Goal: Transaction & Acquisition: Purchase product/service

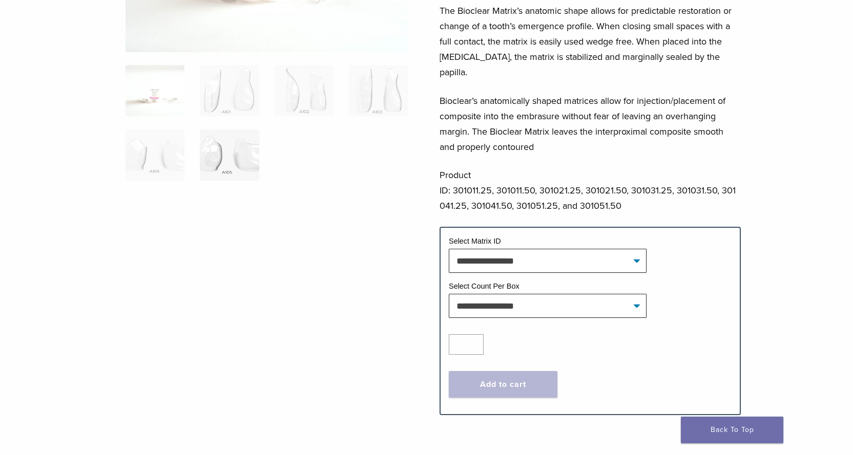
scroll to position [205, 0]
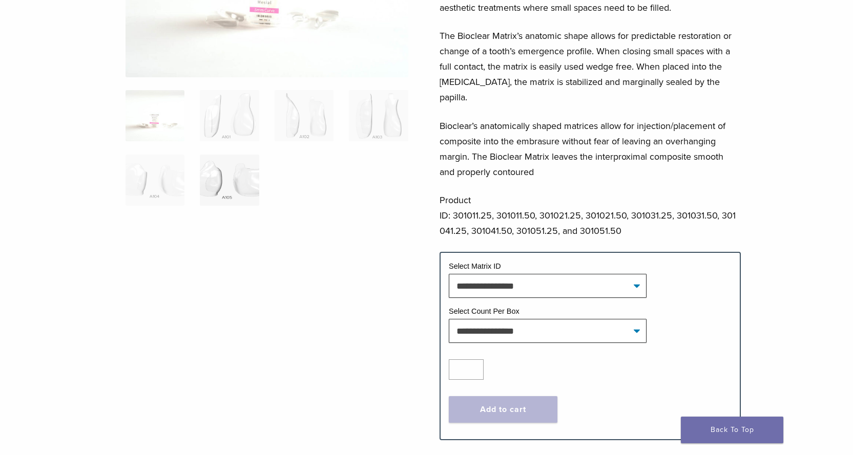
click at [222, 182] on img at bounding box center [229, 180] width 59 height 51
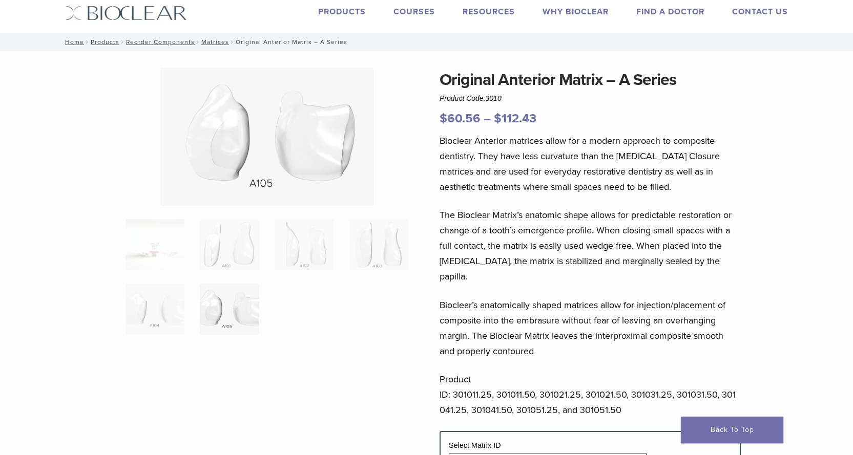
scroll to position [0, 0]
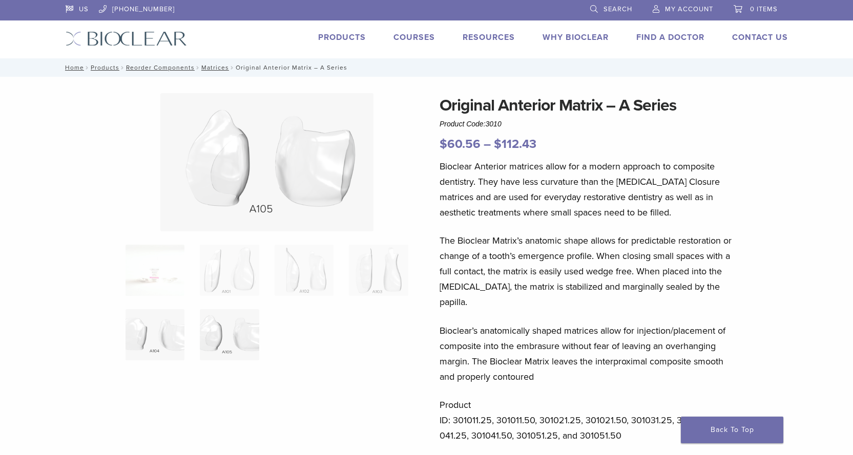
click at [136, 349] on img at bounding box center [154, 334] width 59 height 51
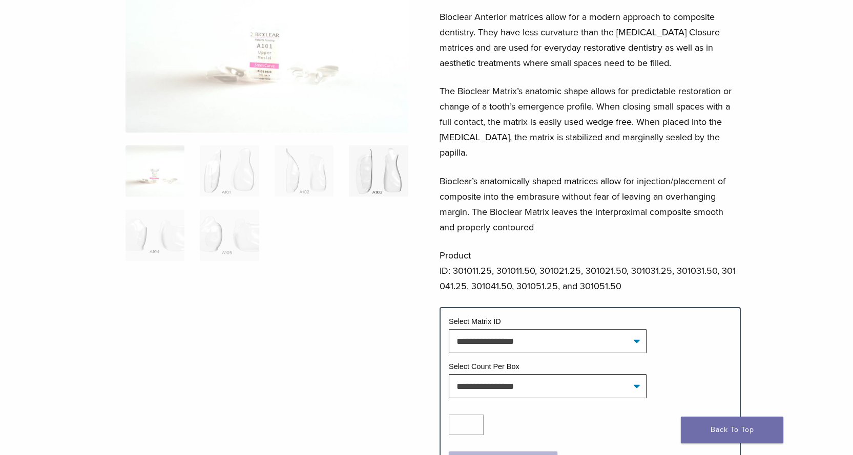
scroll to position [154, 0]
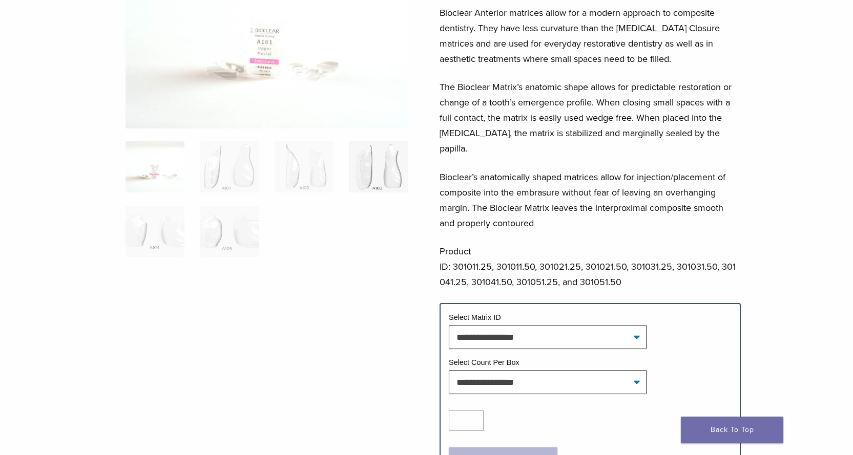
click at [370, 163] on img at bounding box center [378, 166] width 59 height 51
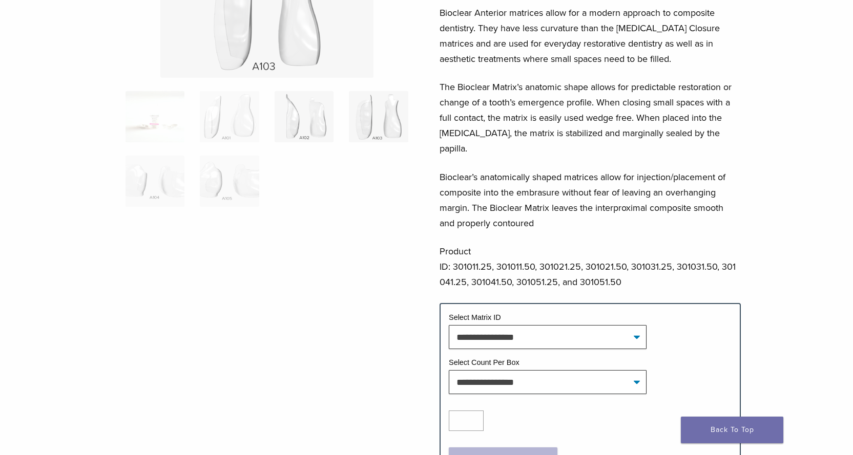
click at [308, 135] on img at bounding box center [304, 116] width 59 height 51
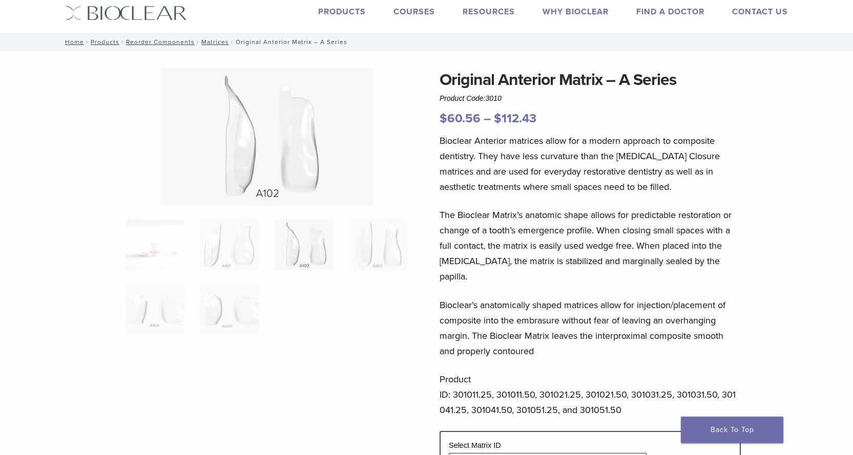
scroll to position [0, 0]
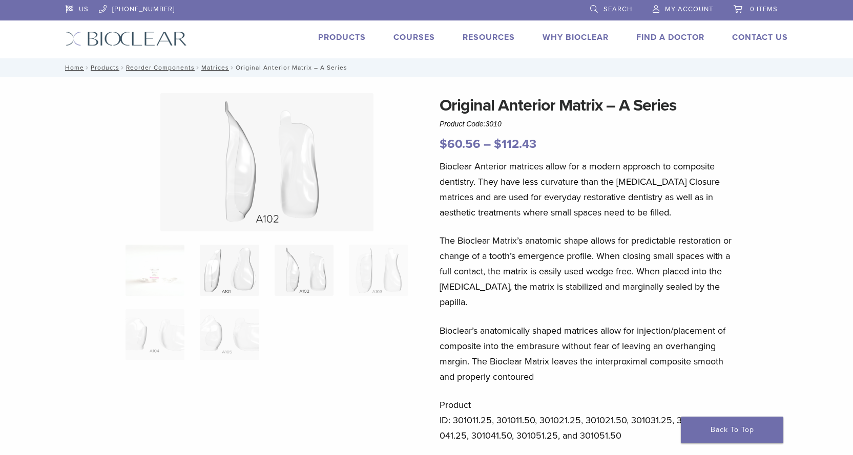
click at [247, 285] on img at bounding box center [229, 270] width 59 height 51
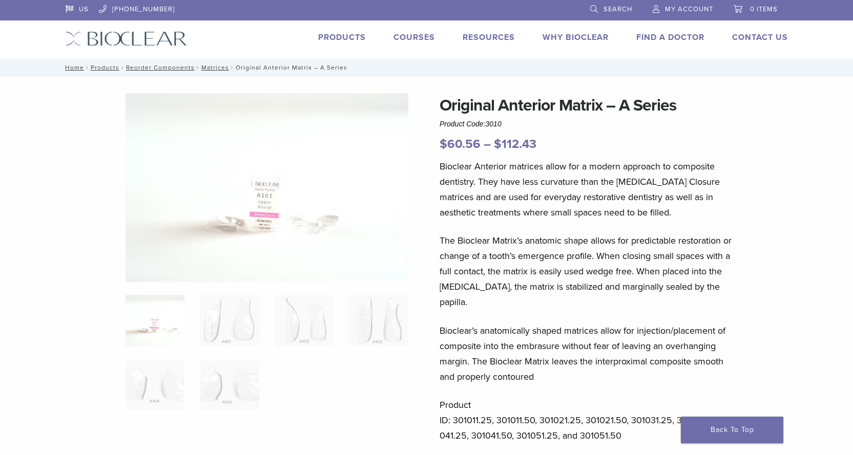
scroll to position [154, 0]
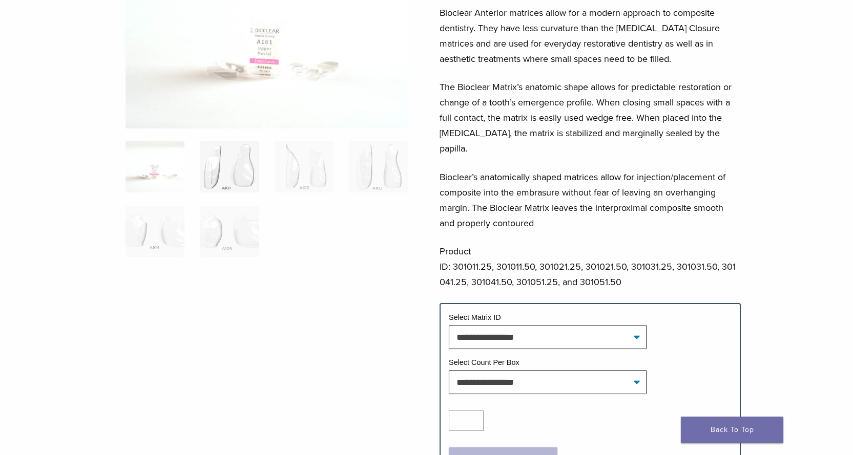
click at [239, 179] on img at bounding box center [229, 166] width 59 height 51
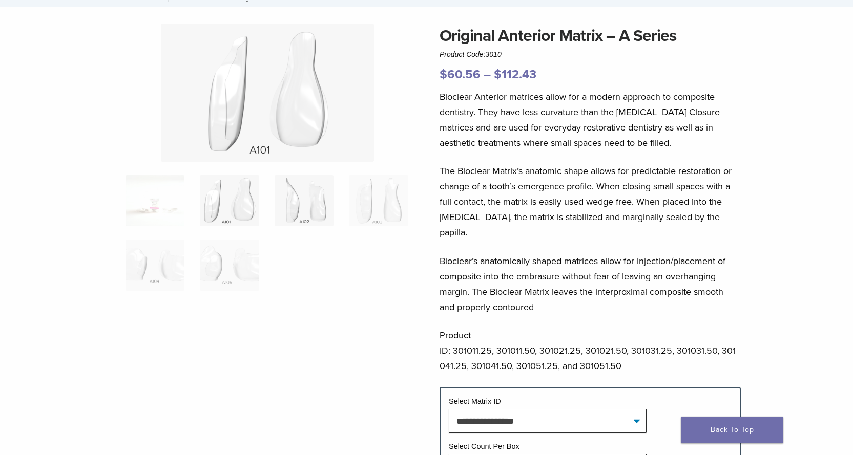
scroll to position [51, 0]
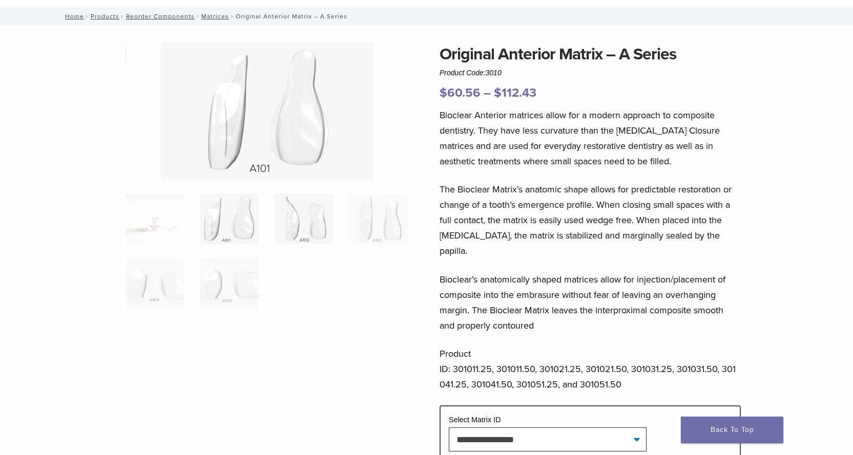
click at [307, 211] on img at bounding box center [304, 219] width 59 height 51
click at [384, 222] on img at bounding box center [378, 219] width 59 height 51
click at [213, 283] on img at bounding box center [229, 283] width 59 height 51
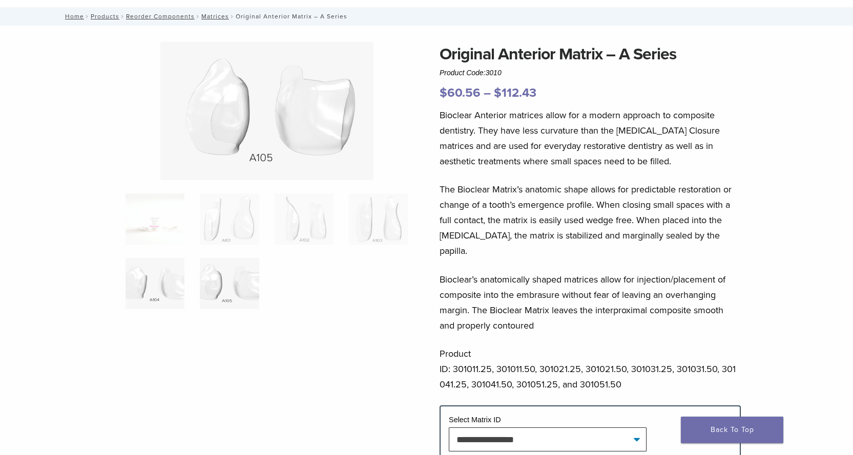
click at [150, 283] on img at bounding box center [154, 283] width 59 height 51
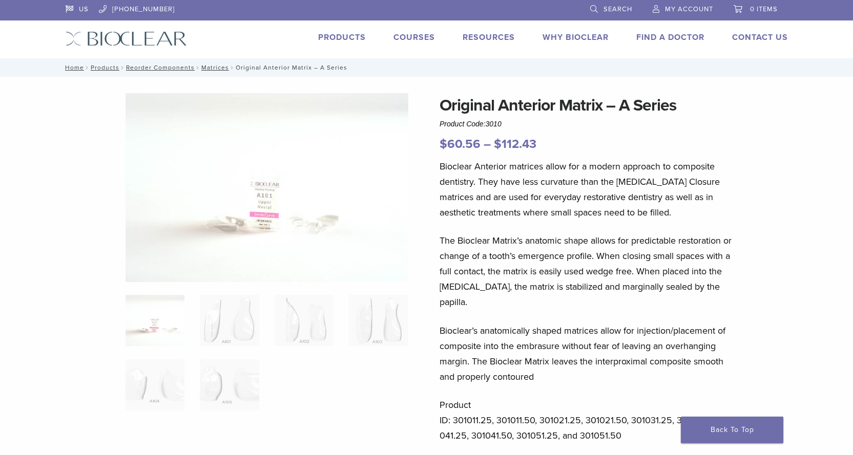
click at [329, 38] on link "Products" at bounding box center [342, 37] width 48 height 10
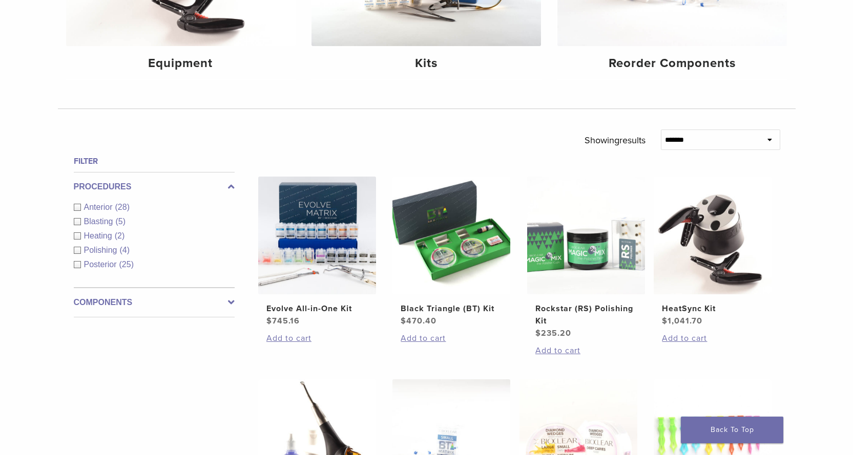
scroll to position [256, 0]
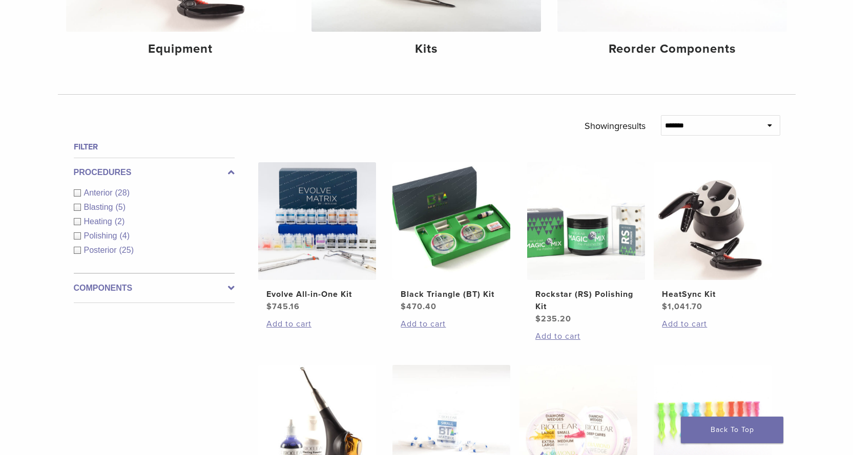
click at [98, 191] on span "Anterior" at bounding box center [99, 192] width 31 height 9
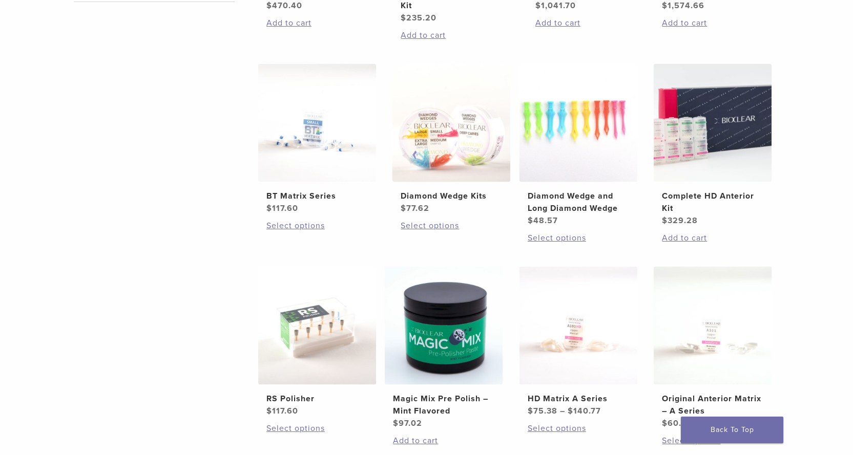
scroll to position [563, 0]
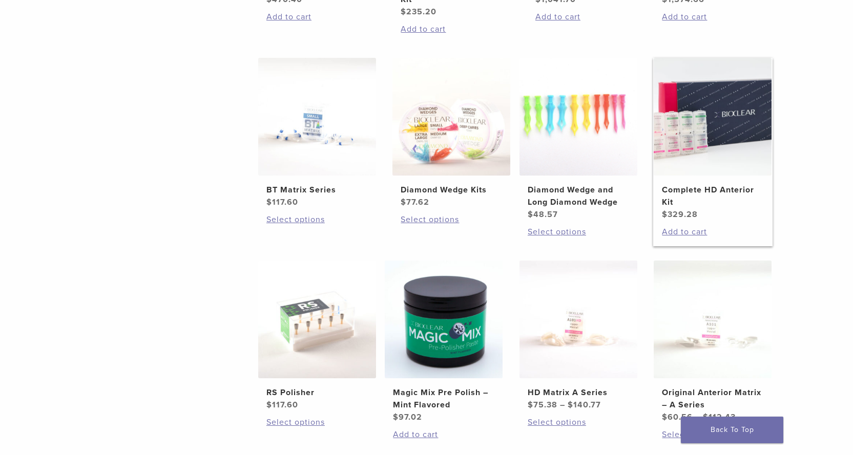
click at [709, 192] on h2 "Complete HD Anterior Kit" at bounding box center [712, 196] width 101 height 25
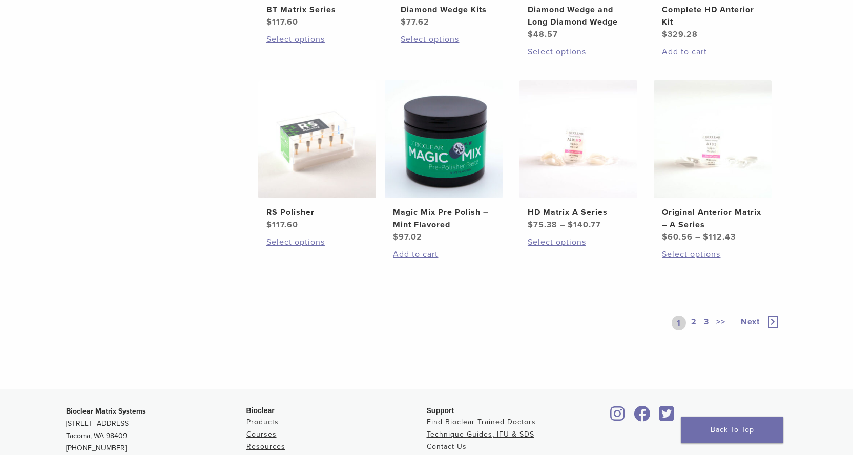
scroll to position [768, 0]
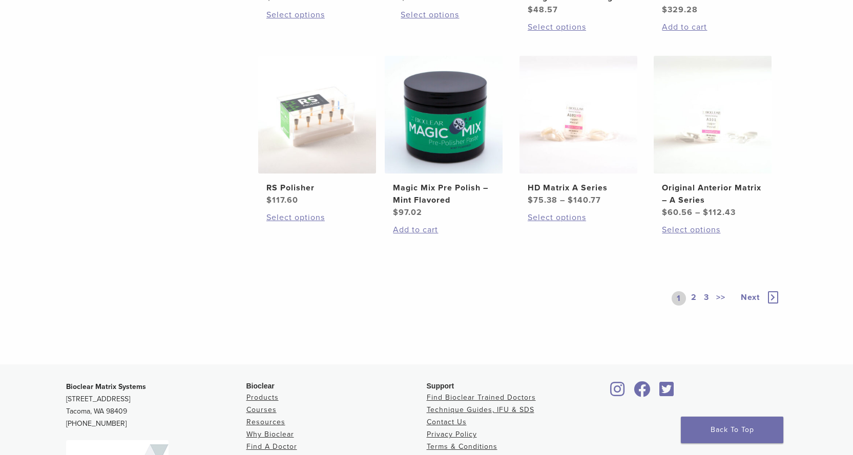
click at [694, 300] on link "2" at bounding box center [694, 298] width 10 height 14
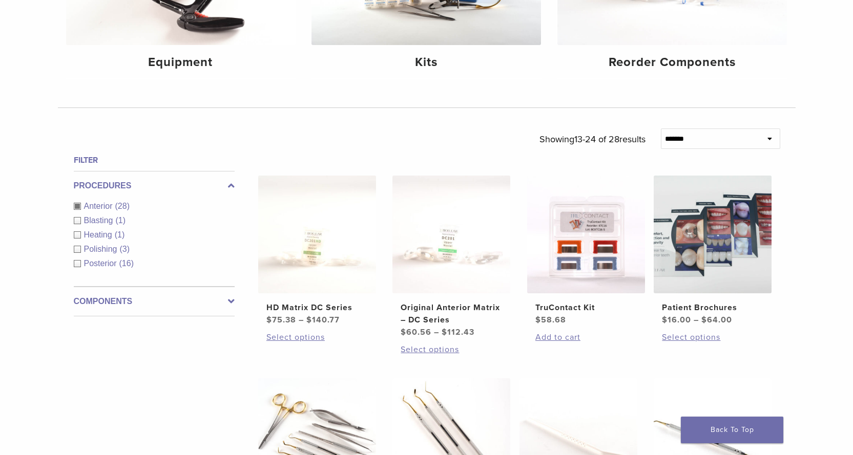
scroll to position [461, 0]
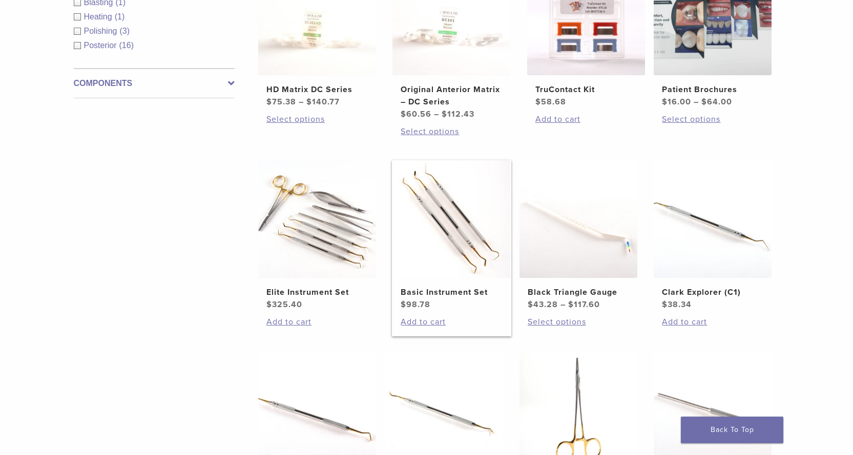
click at [470, 255] on img at bounding box center [451, 219] width 118 height 118
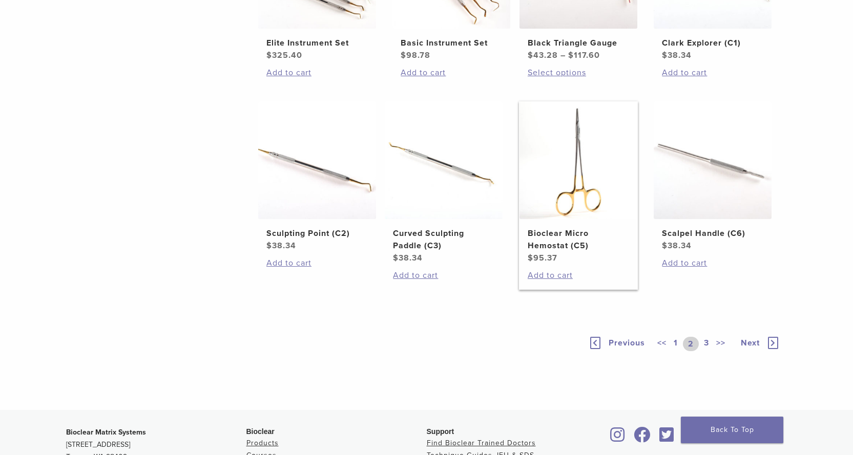
scroll to position [717, 0]
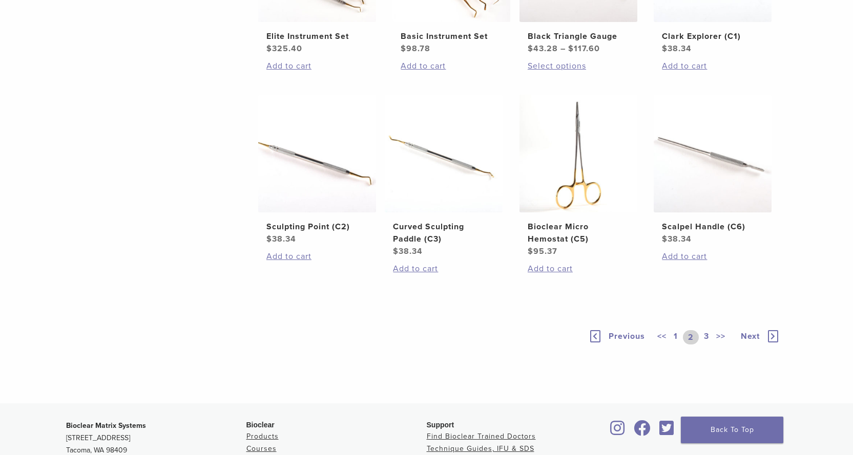
click at [705, 335] on link "3" at bounding box center [706, 337] width 9 height 14
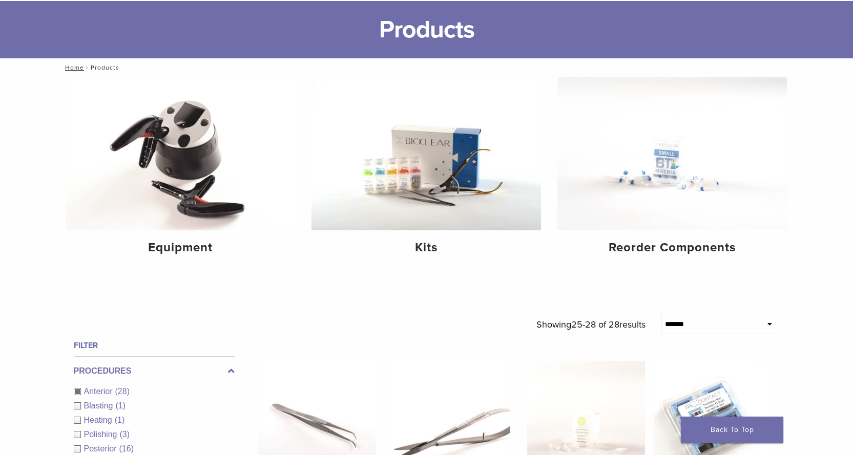
scroll to position [209, 0]
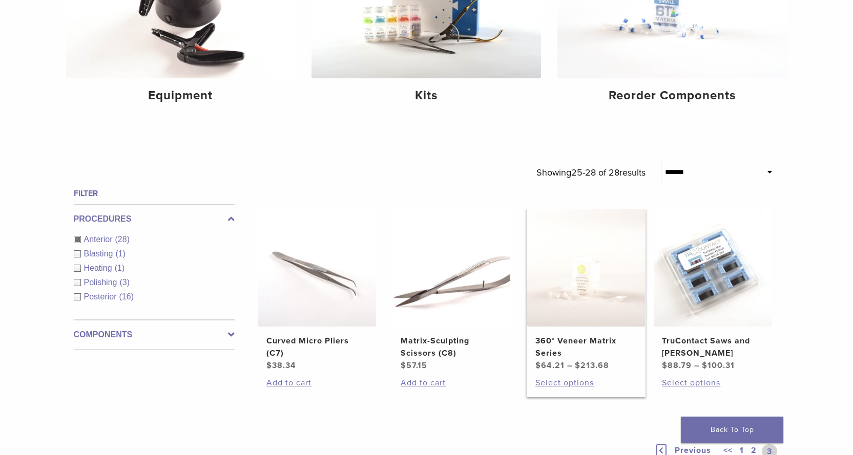
click at [568, 274] on img at bounding box center [586, 268] width 118 height 118
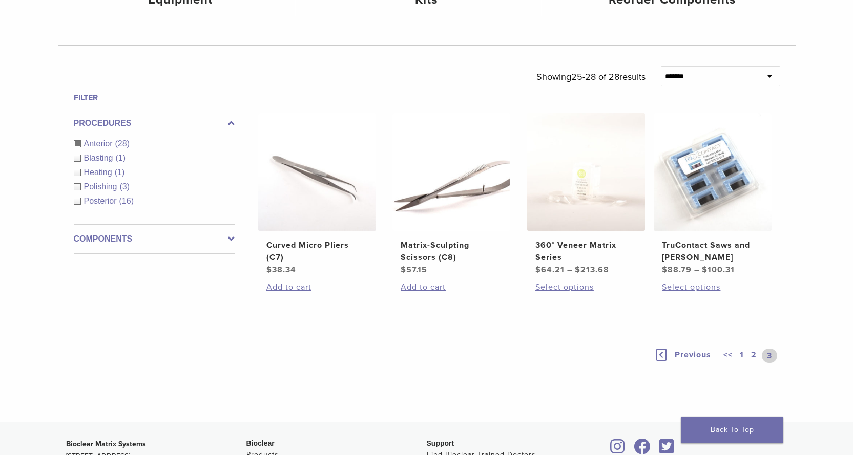
scroll to position [312, 0]
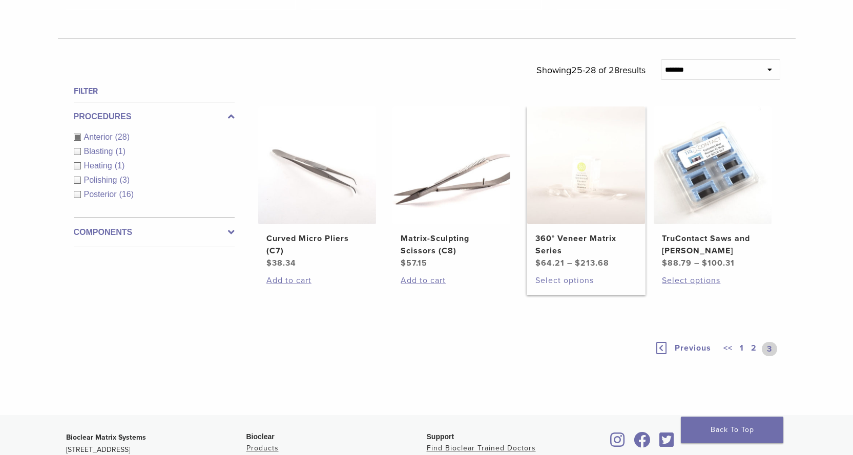
click at [558, 277] on link "Select options" at bounding box center [585, 281] width 101 height 12
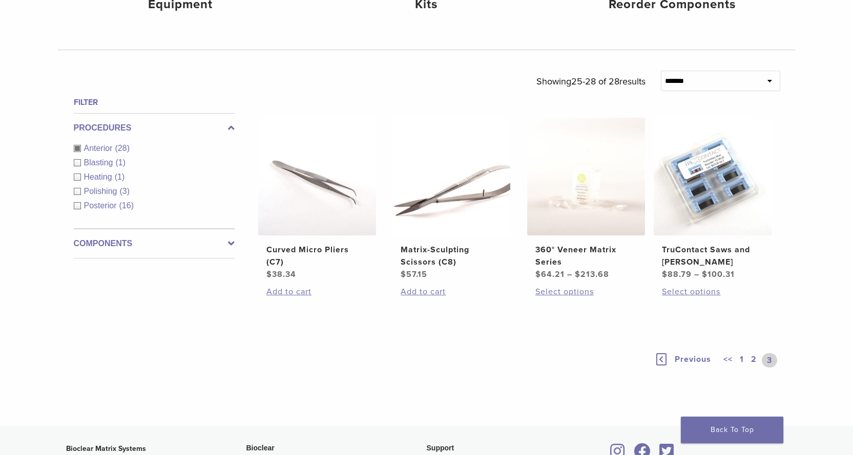
scroll to position [56, 0]
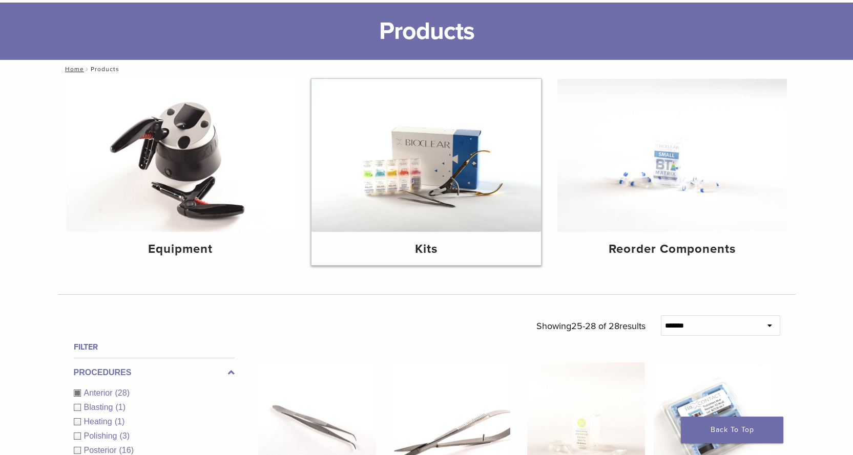
click at [453, 183] on img at bounding box center [425, 155] width 229 height 153
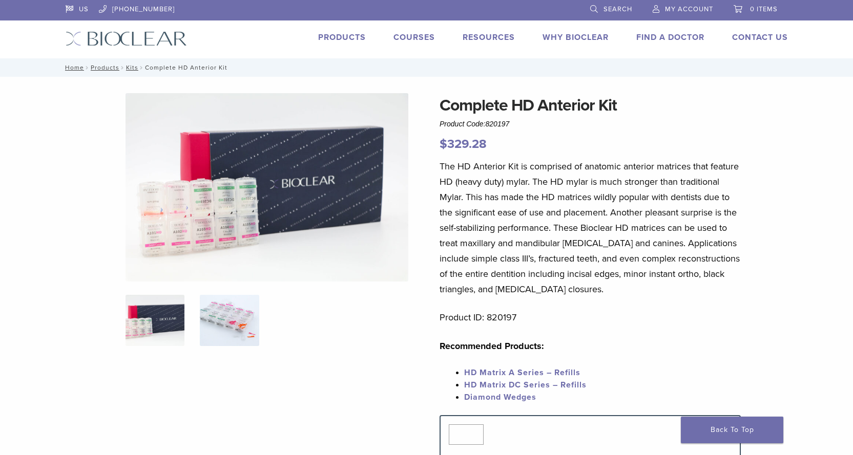
click at [226, 323] on img at bounding box center [229, 320] width 59 height 51
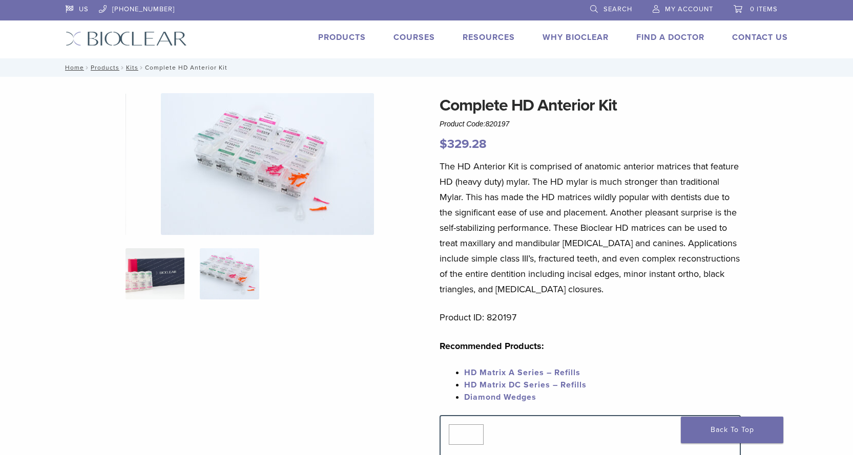
click at [162, 272] on img at bounding box center [154, 273] width 59 height 51
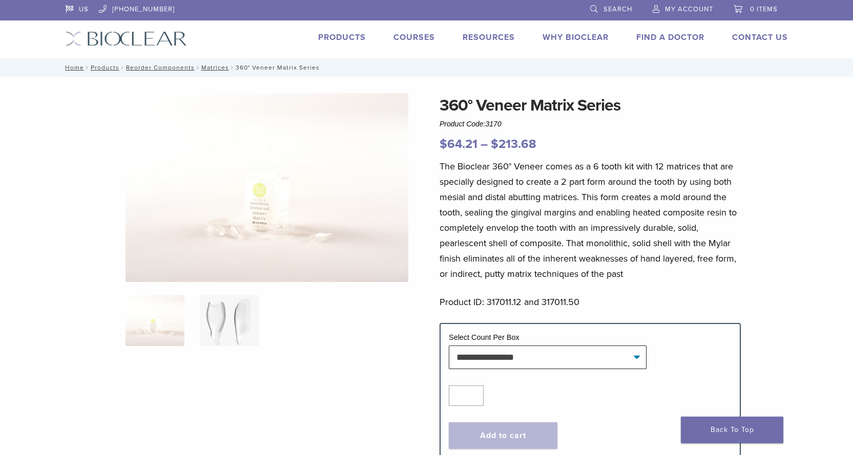
click at [226, 329] on img at bounding box center [229, 320] width 59 height 51
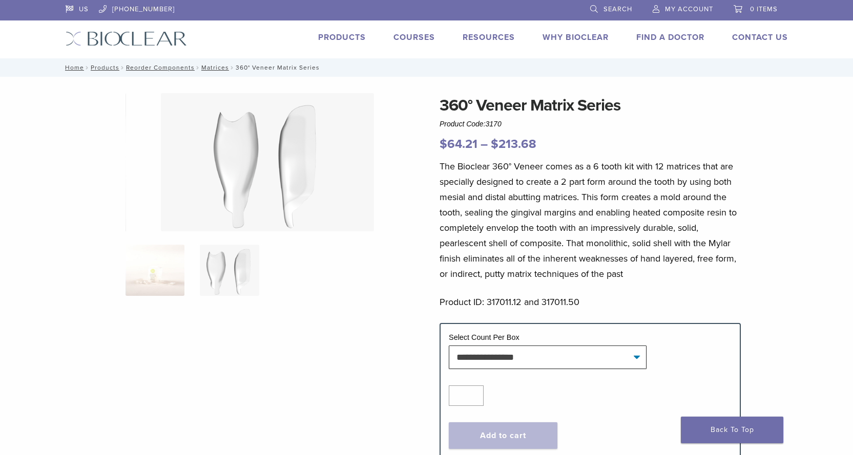
click at [154, 295] on img at bounding box center [154, 270] width 59 height 51
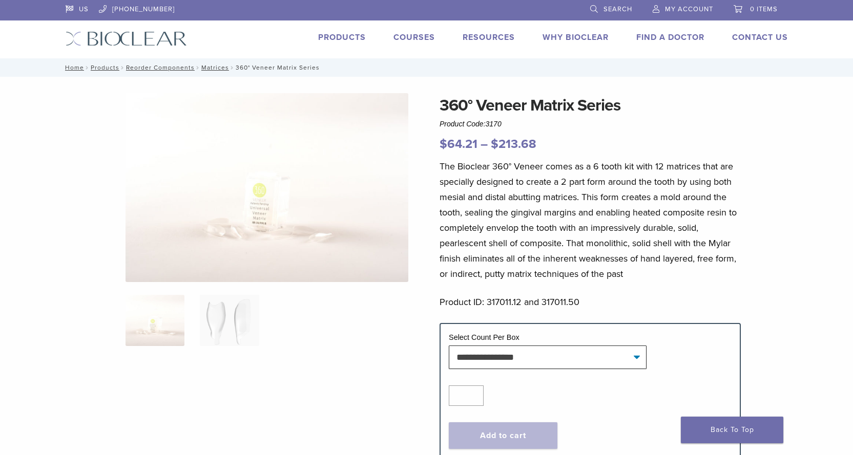
click at [207, 218] on img at bounding box center [266, 187] width 283 height 189
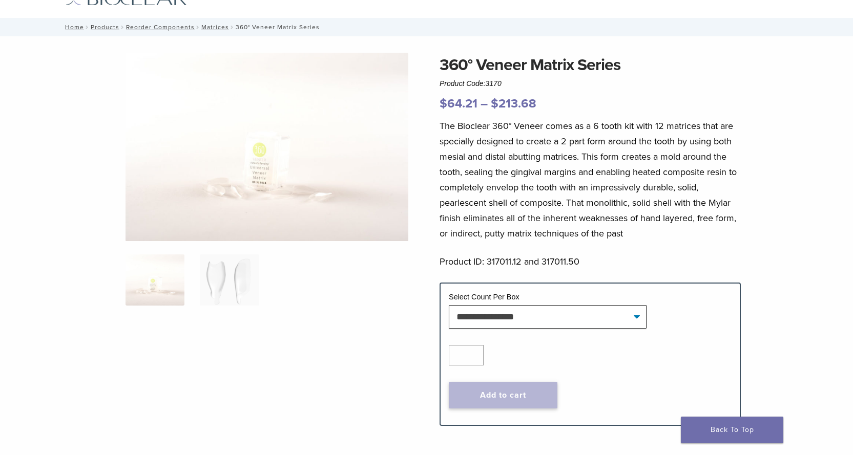
scroll to position [102, 0]
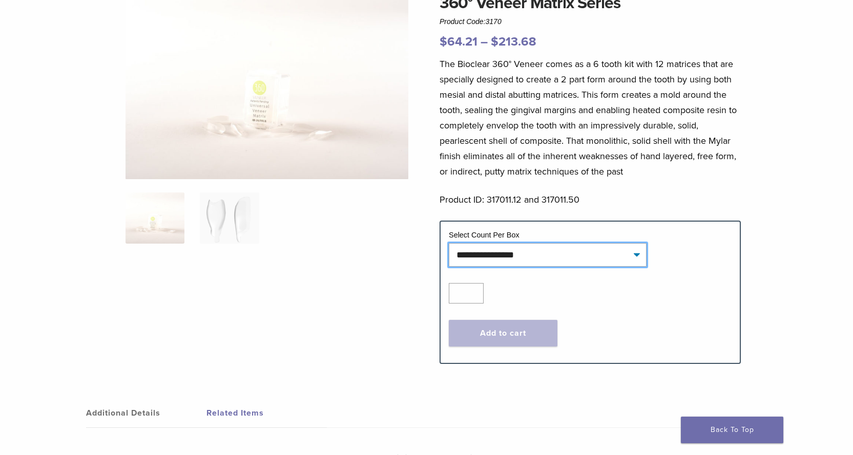
click at [547, 258] on select "**********" at bounding box center [548, 255] width 198 height 24
click at [449, 243] on select "**********" at bounding box center [548, 255] width 198 height 24
select select "*****"
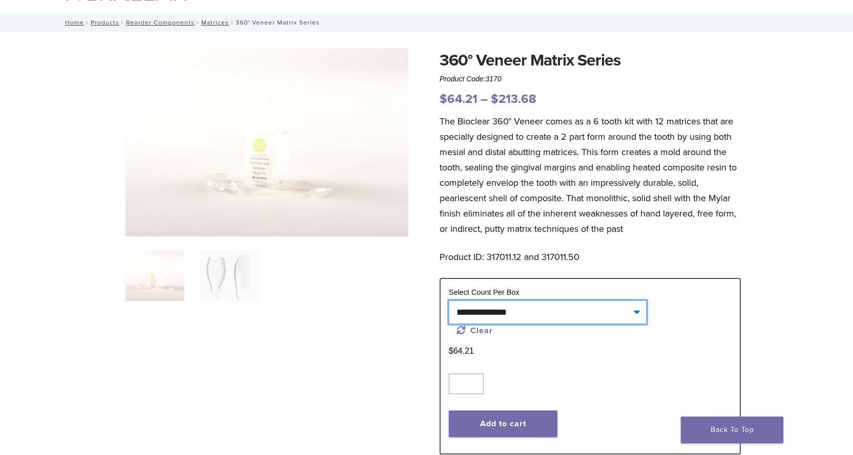
scroll to position [0, 0]
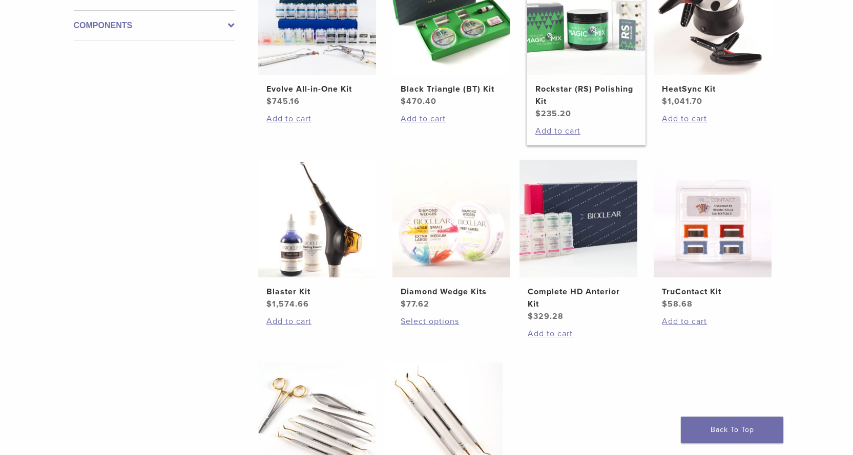
scroll to position [359, 0]
